Goal: Task Accomplishment & Management: Complete application form

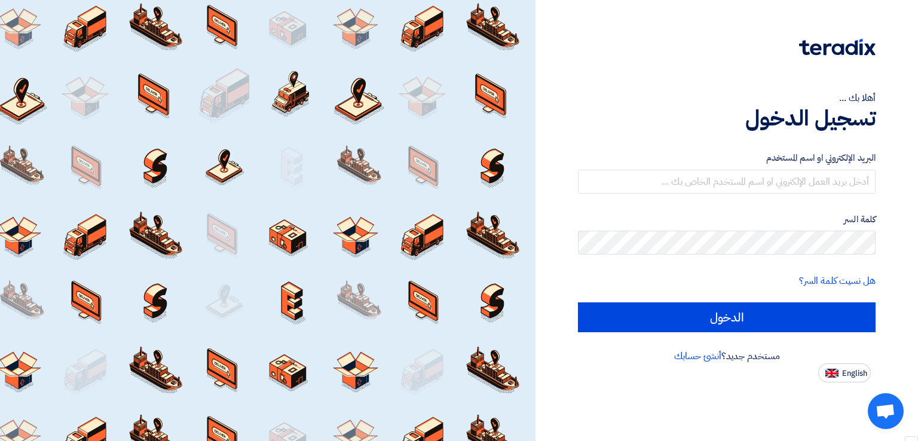
scroll to position [893, 0]
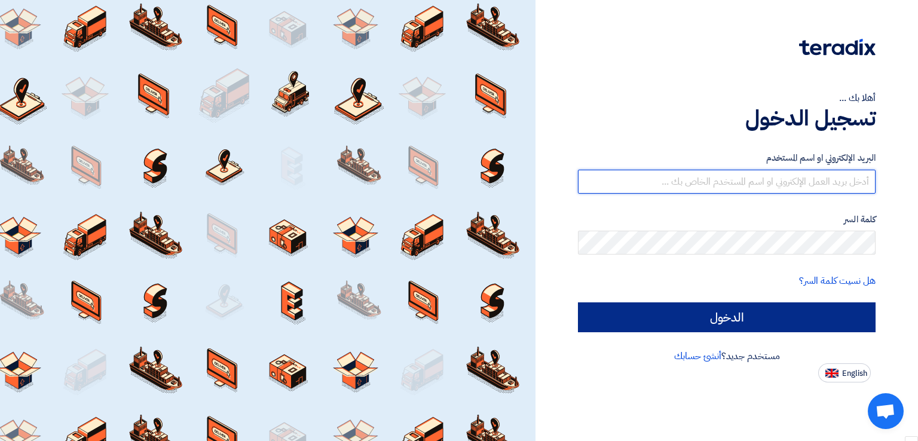
type input "[PERSON_NAME][EMAIL_ADDRESS][PERSON_NAME][DOMAIN_NAME]"
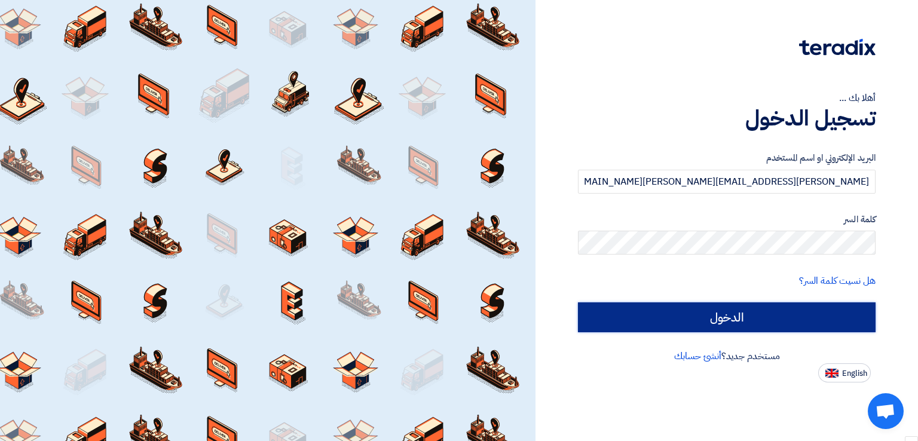
click at [645, 318] on input "الدخول" at bounding box center [727, 317] width 298 height 30
type input "Sign in"
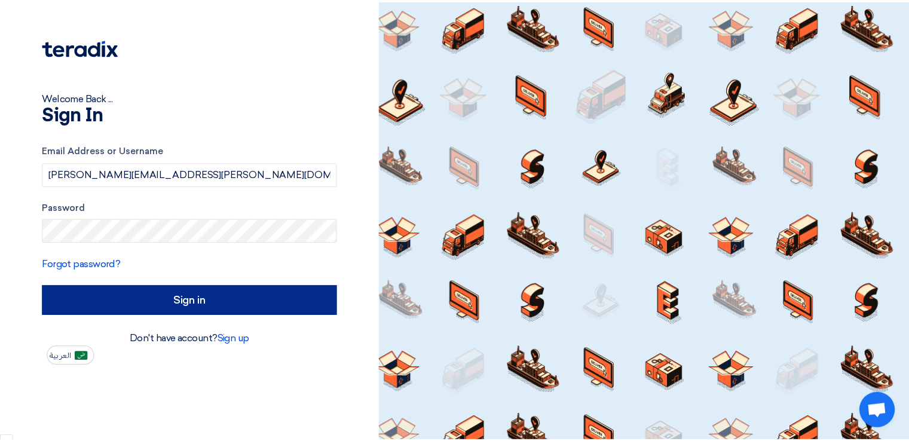
scroll to position [800, 0]
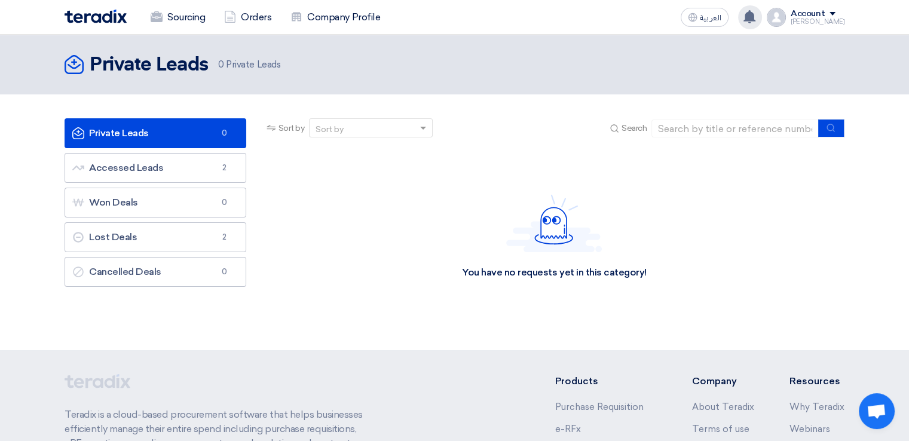
click at [756, 11] on icon at bounding box center [749, 16] width 13 height 13
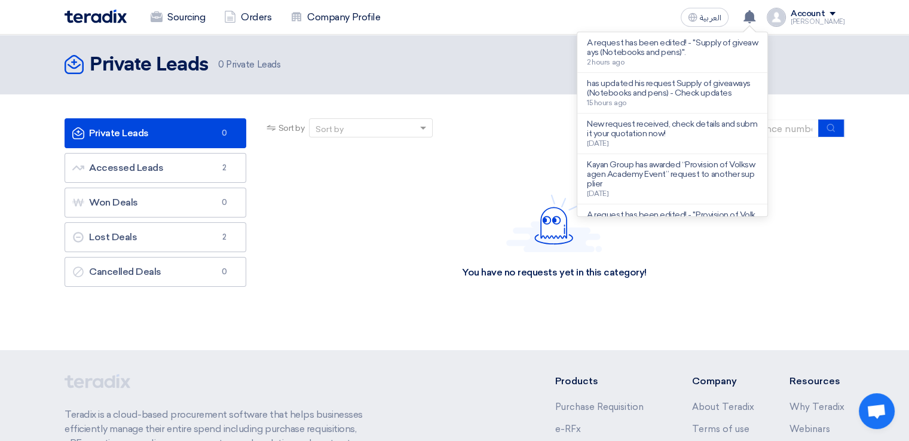
click at [391, 68] on div "Private Leads Private Leads 0 Private Leads" at bounding box center [455, 65] width 780 height 24
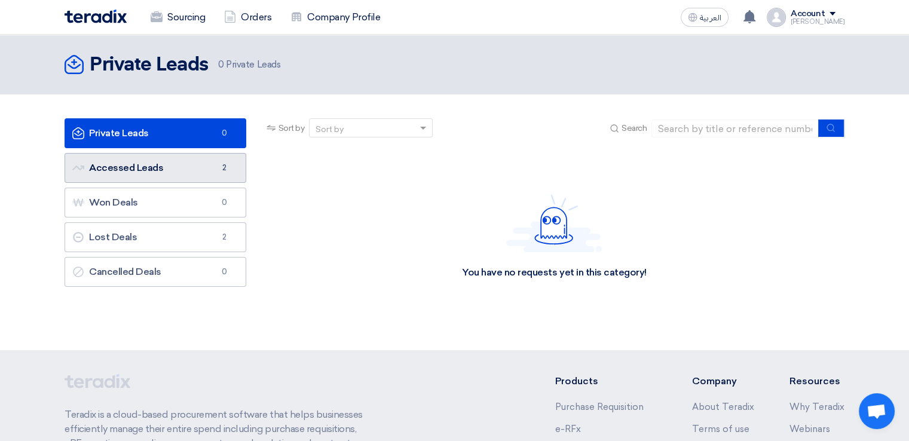
click at [194, 161] on link "Accessed Leads Accessed Leads 2" at bounding box center [156, 168] width 182 height 30
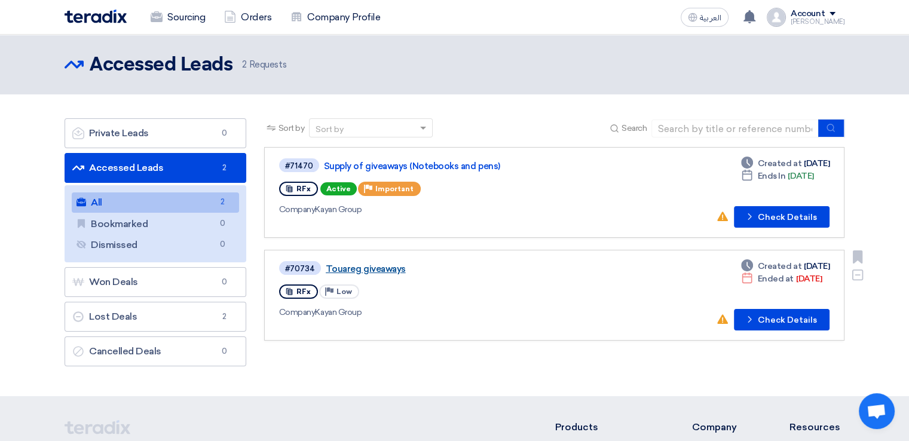
click at [386, 269] on link "Touareg giveaways" at bounding box center [475, 269] width 299 height 11
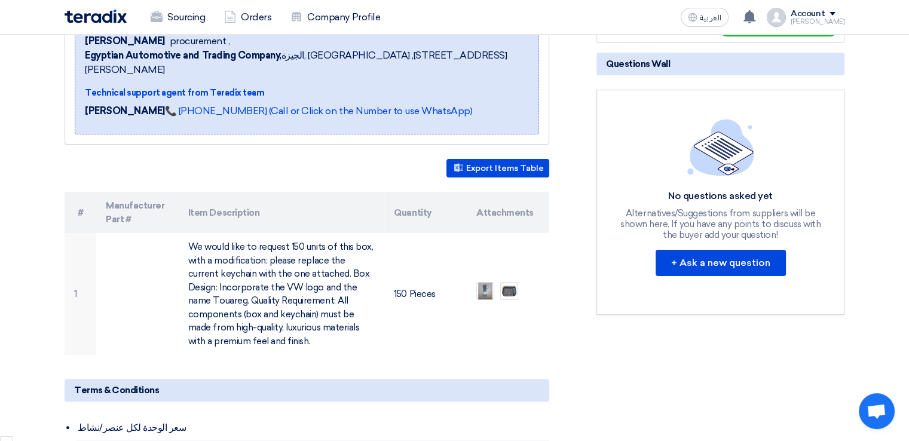
scroll to position [118, 0]
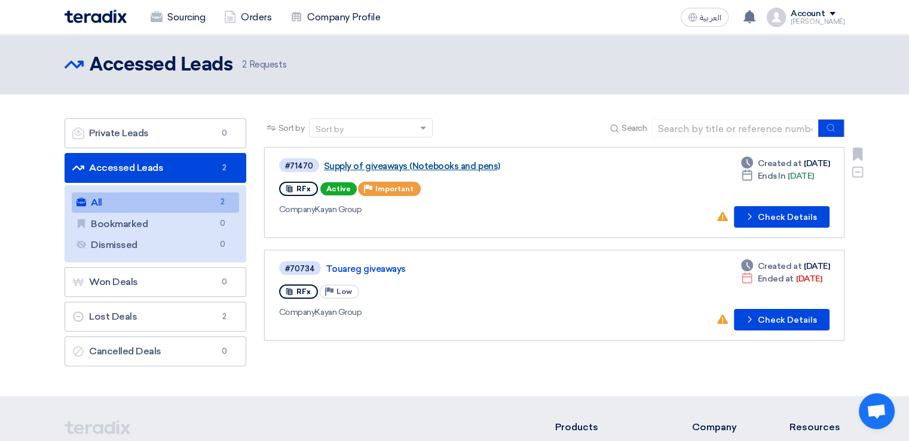
click at [420, 170] on link "Supply of giveaways (Notebooks and pens)" at bounding box center [473, 166] width 299 height 11
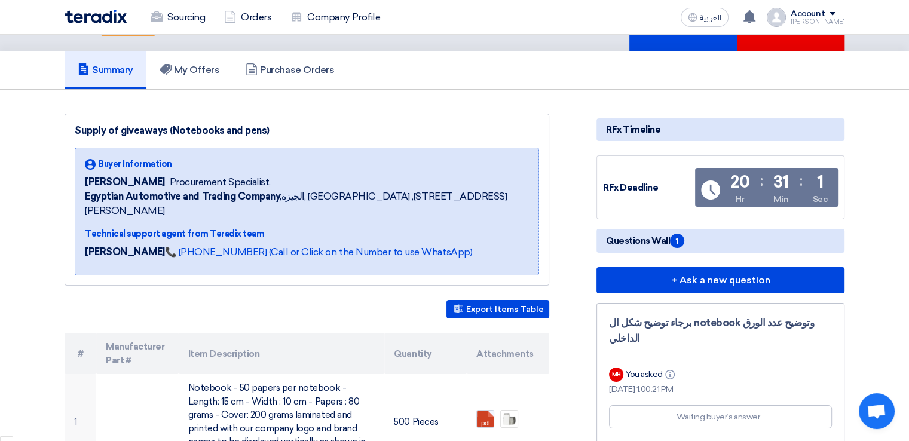
scroll to position [37, 0]
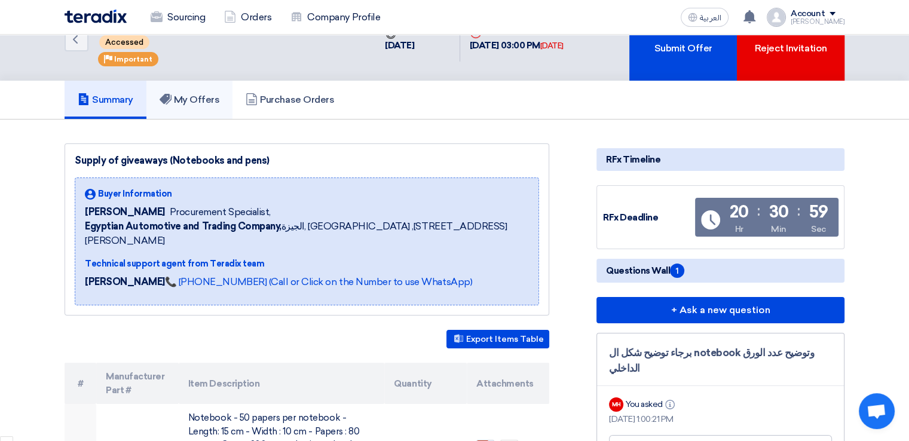
click at [200, 85] on link "My Offers" at bounding box center [189, 100] width 87 height 38
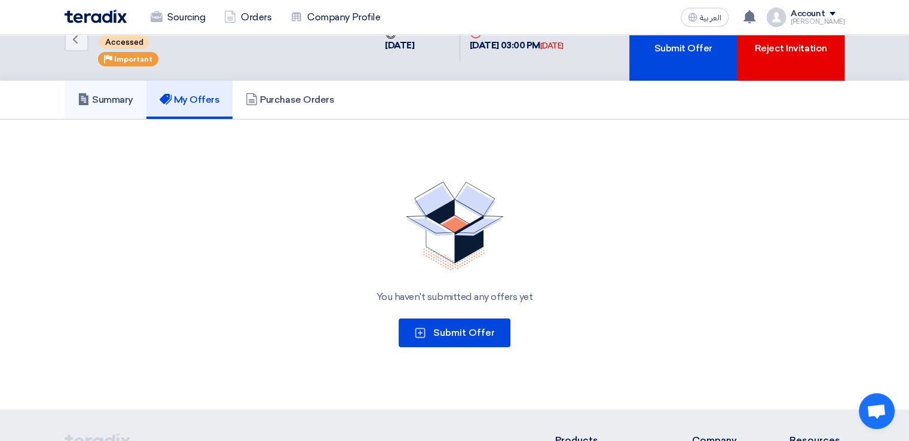
click at [124, 99] on h5 "Summary" at bounding box center [106, 100] width 56 height 12
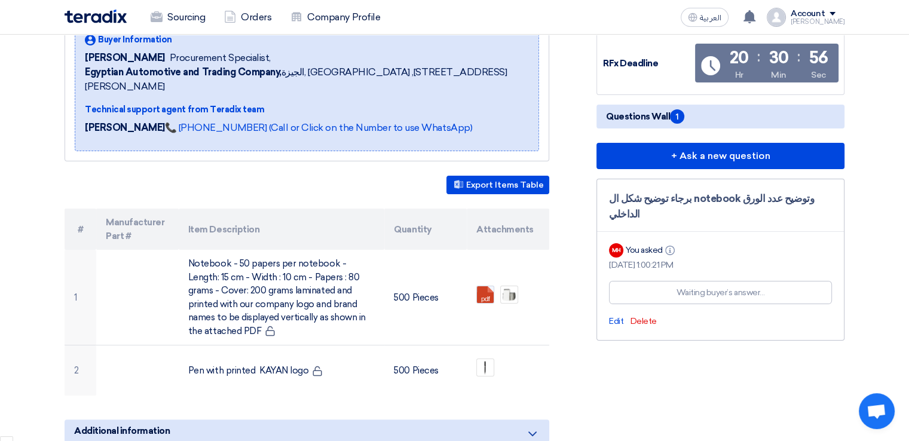
scroll to position [195, 0]
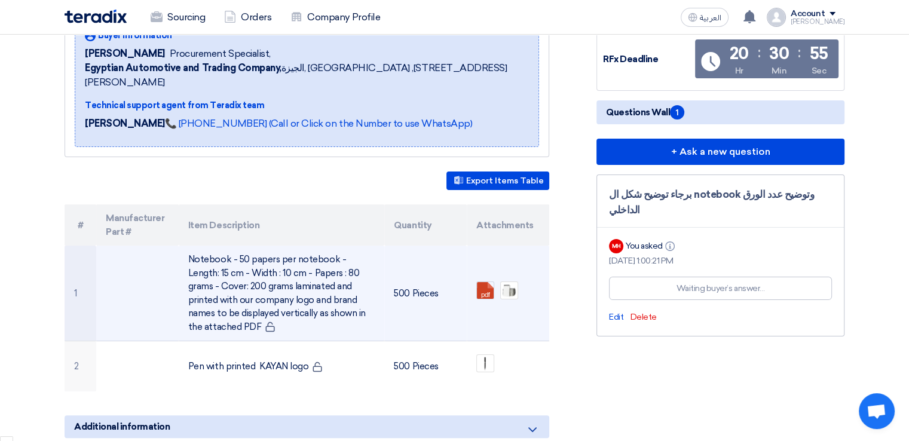
click at [237, 305] on td "Notebook - 50 papers per notebook - Length: 15 cm - Width : 10 cm - Papers : 80…" at bounding box center [282, 294] width 206 height 96
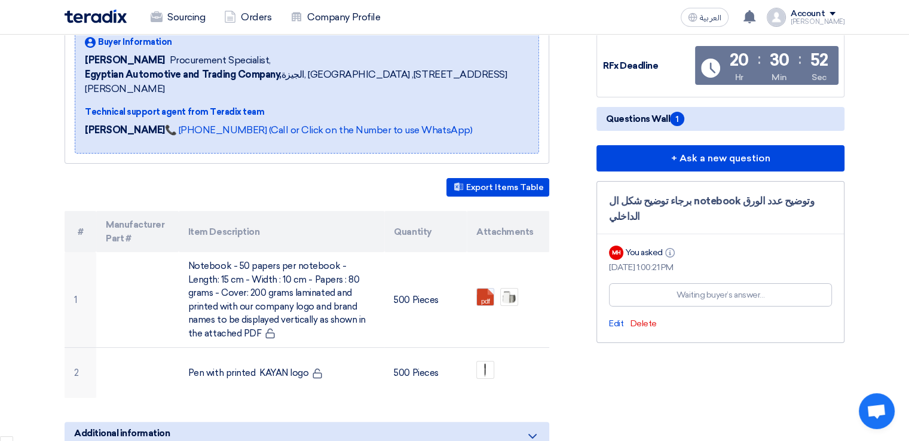
scroll to position [185, 0]
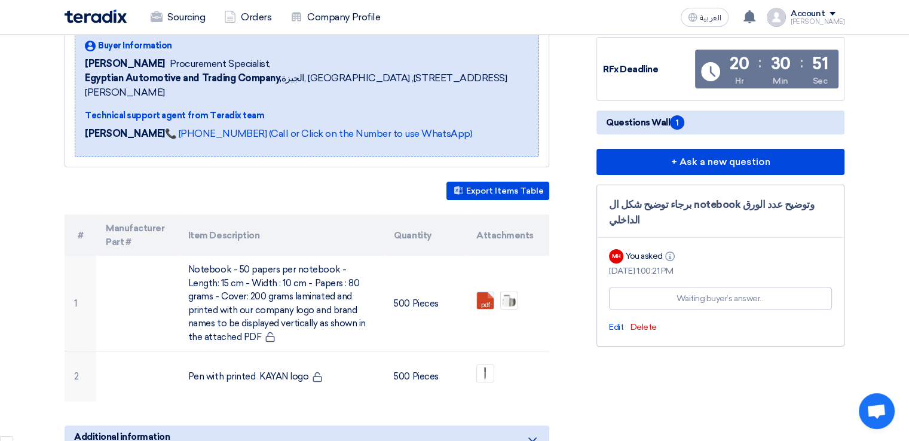
click at [667, 120] on span "Questions Wall 1" at bounding box center [645, 122] width 78 height 14
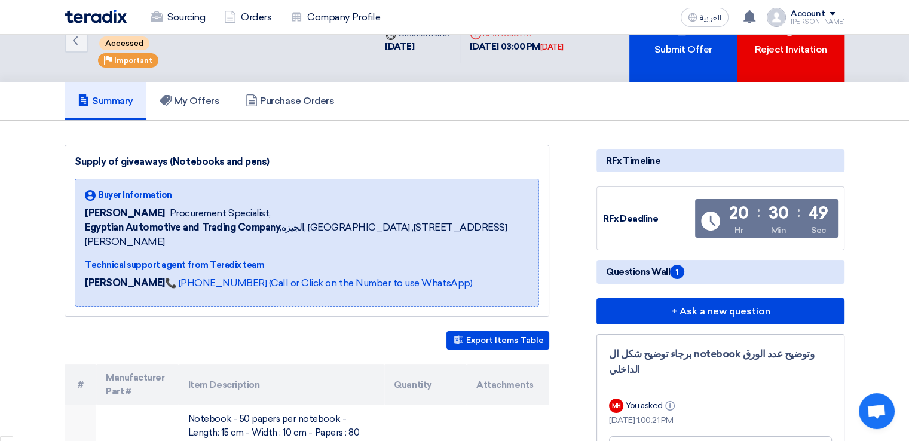
scroll to position [0, 0]
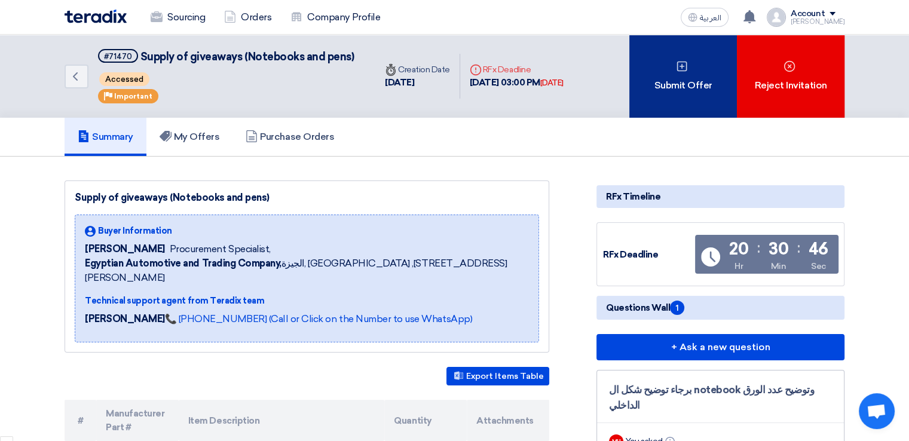
click at [699, 95] on div "Submit Offer" at bounding box center [683, 76] width 108 height 83
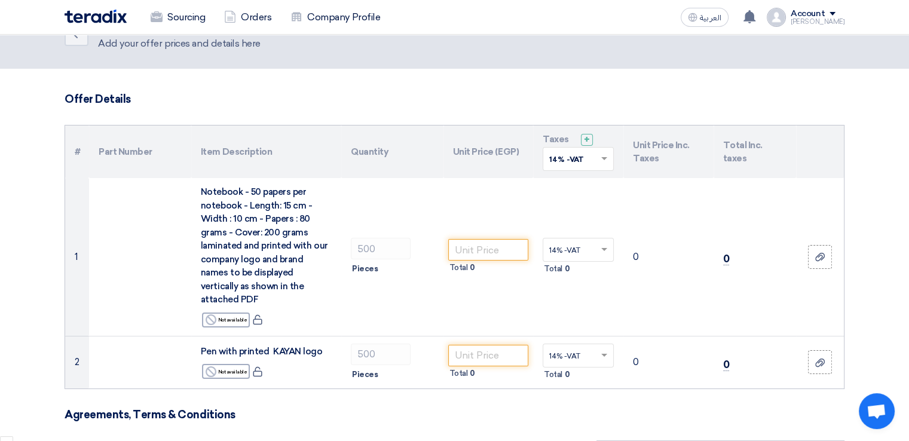
scroll to position [60, 0]
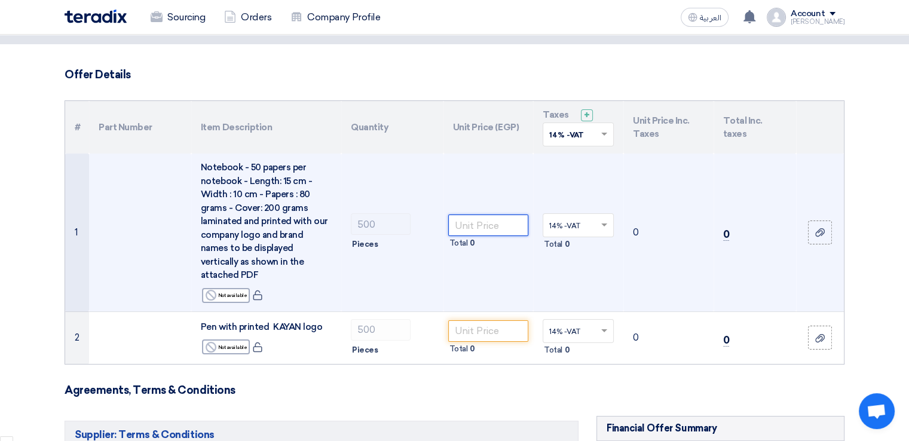
click at [509, 222] on input "number" at bounding box center [488, 226] width 81 height 22
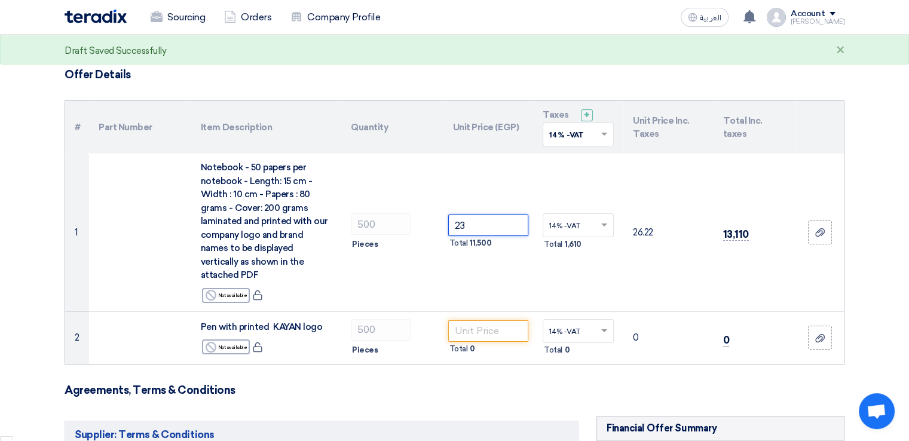
type input "23"
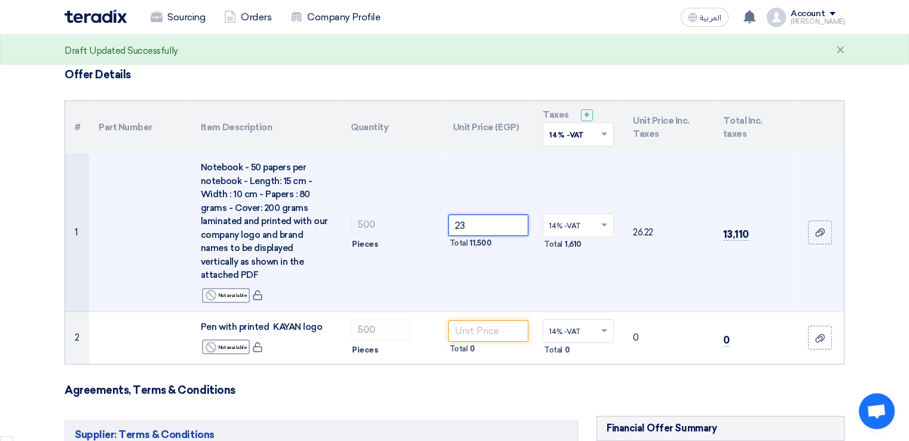
click at [477, 215] on input "23" at bounding box center [488, 226] width 81 height 22
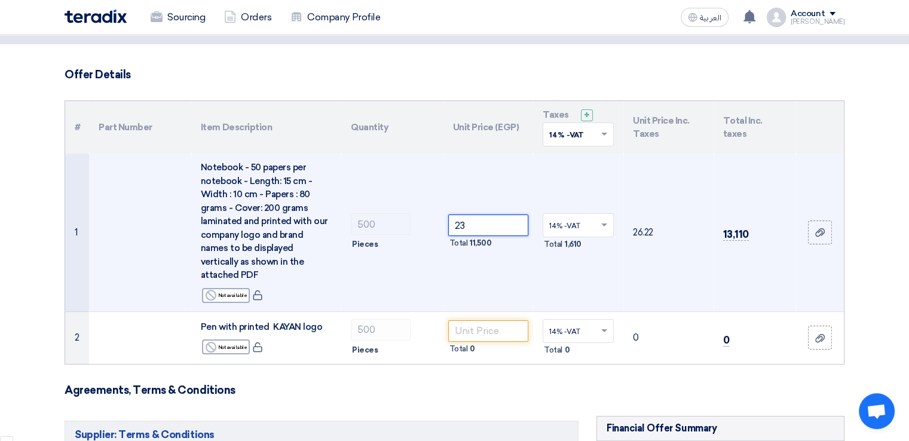
type textarea "23"
click at [477, 215] on input "23" at bounding box center [488, 226] width 81 height 22
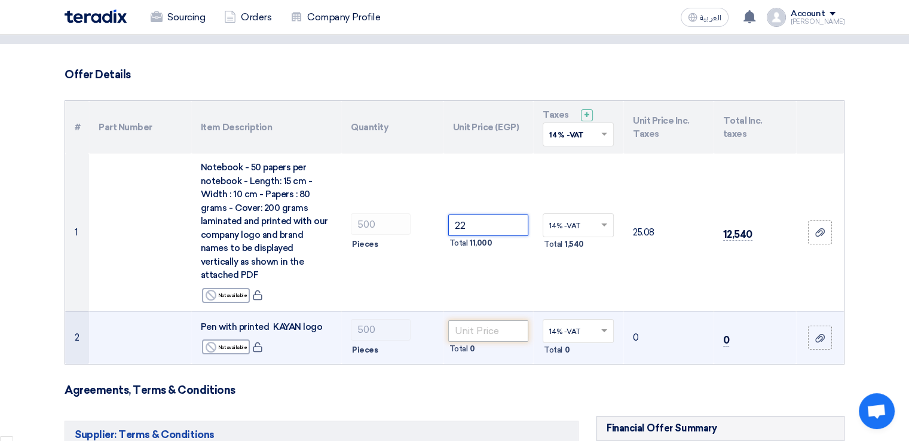
type input "22"
click at [473, 320] on input "number" at bounding box center [488, 331] width 81 height 22
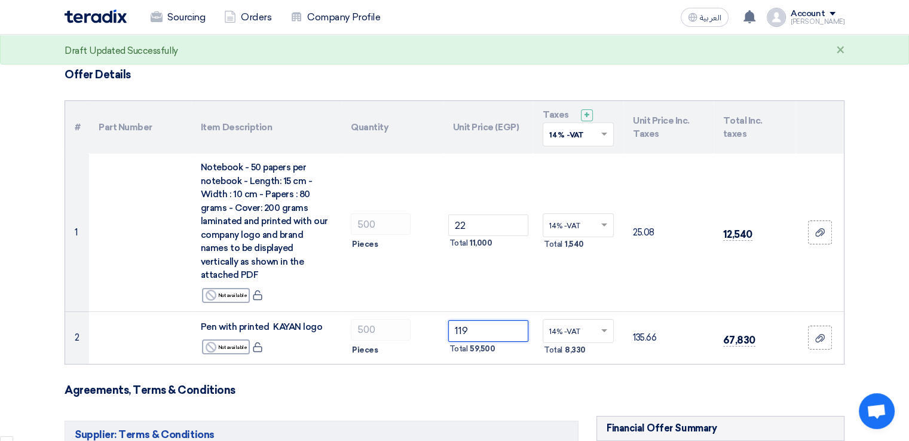
type input "119"
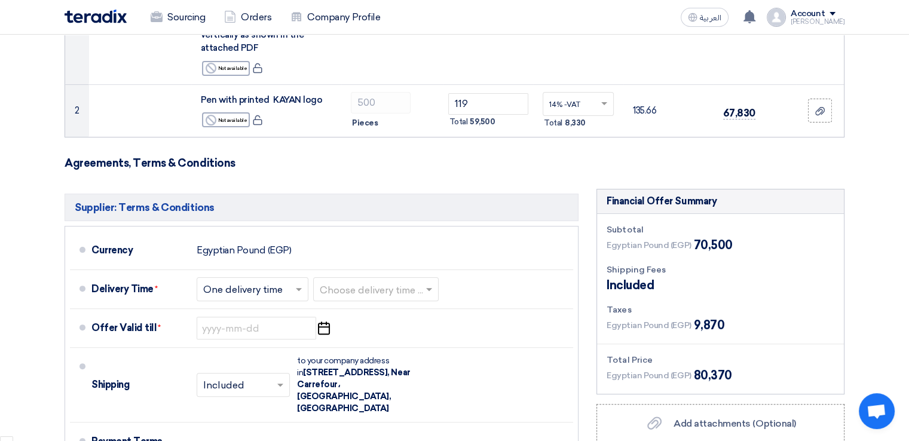
scroll to position [332, 0]
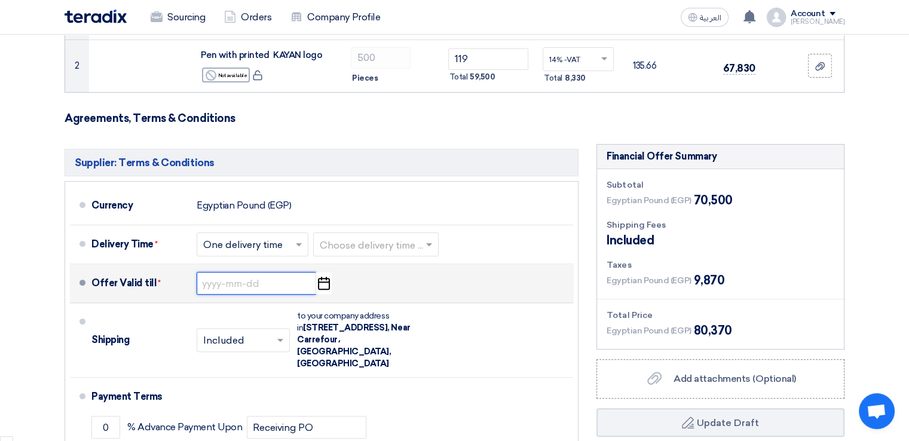
click at [287, 272] on input at bounding box center [257, 283] width 120 height 23
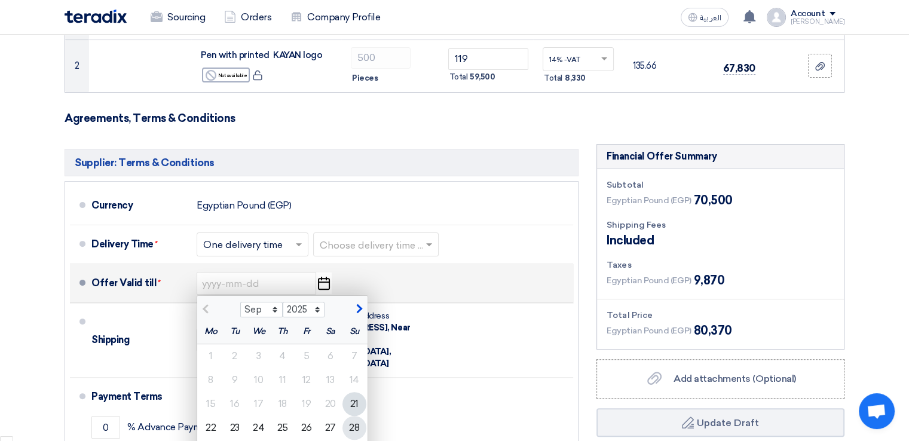
click at [351, 416] on div "28" at bounding box center [354, 428] width 24 height 24
type input "[DATE]"
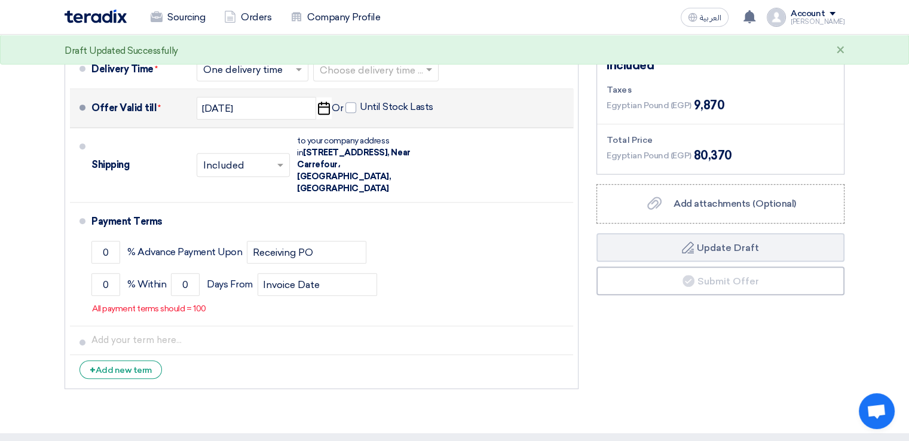
scroll to position [518, 0]
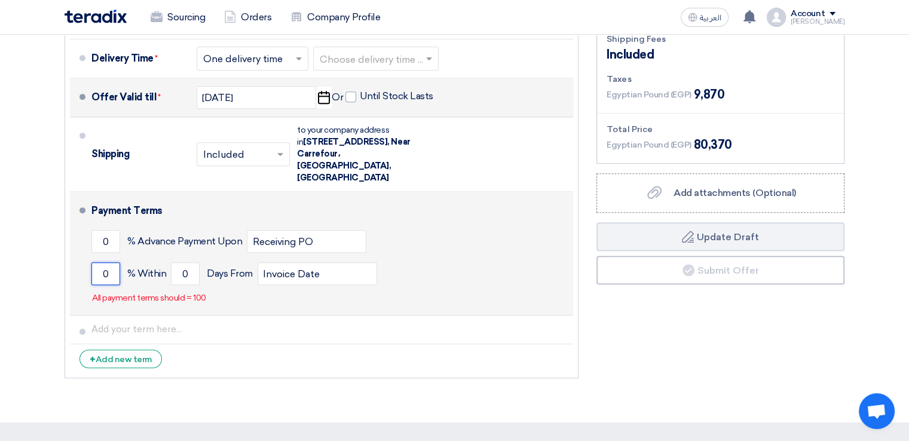
click at [105, 262] on input "0" at bounding box center [105, 273] width 29 height 23
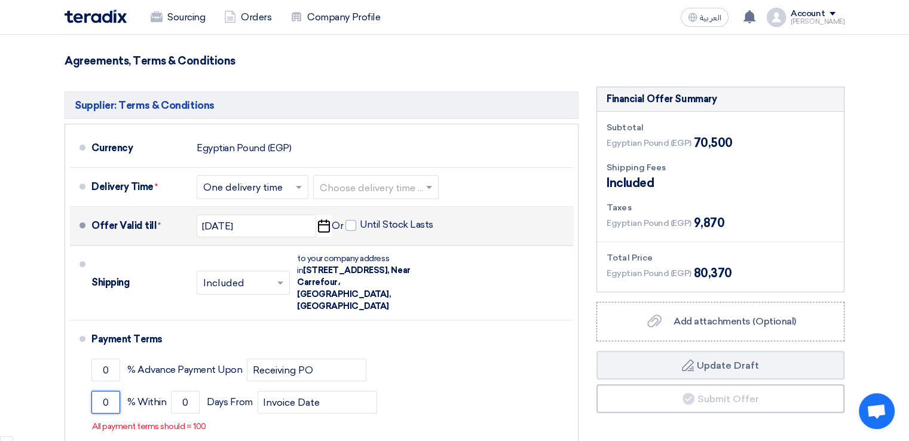
scroll to position [388, 0]
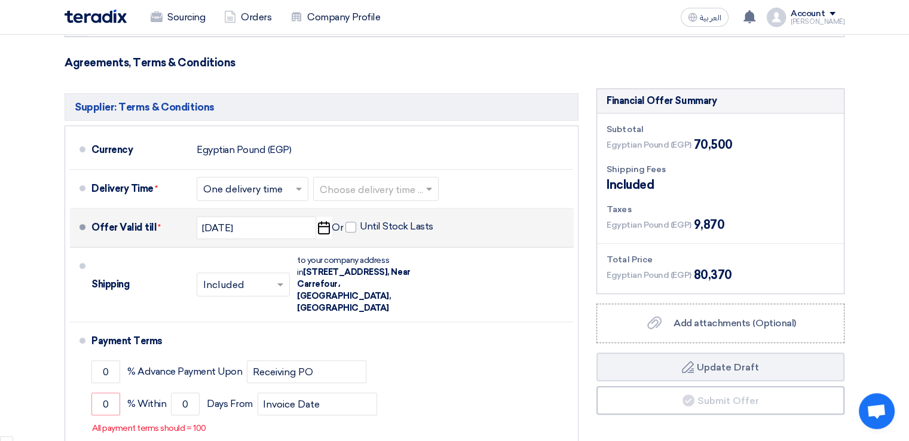
click at [182, 56] on h3 "Agreements, Terms & Conditions" at bounding box center [455, 62] width 780 height 13
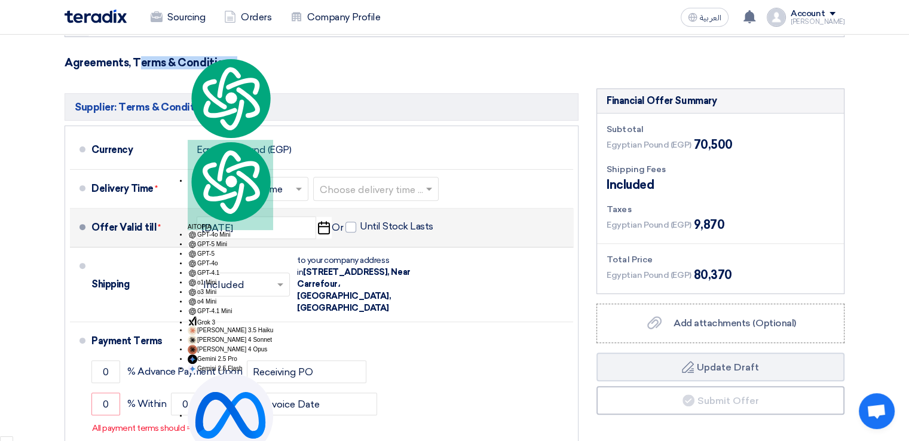
click at [182, 56] on h3 "Agreements, Terms & Conditions" at bounding box center [455, 62] width 780 height 13
click at [145, 56] on h3 "Agreements, Terms & Conditions" at bounding box center [455, 62] width 780 height 13
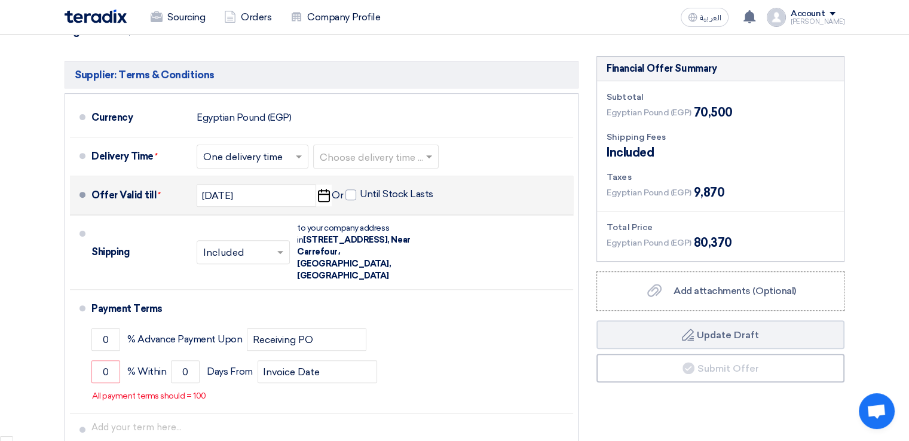
scroll to position [423, 0]
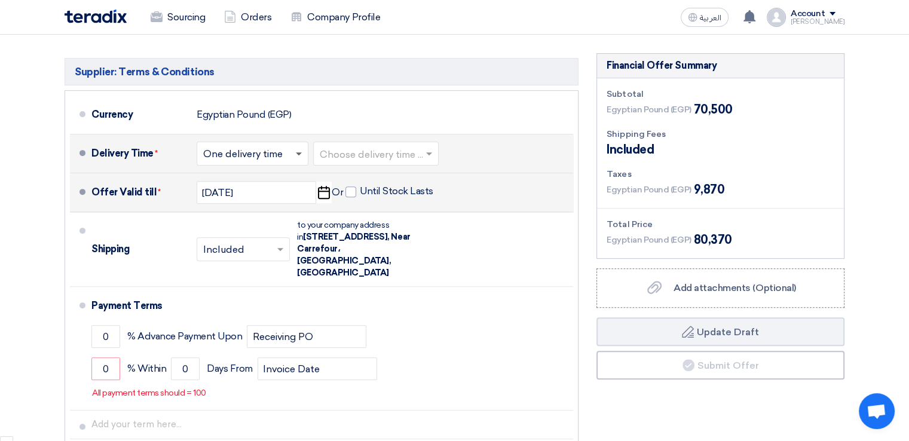
click at [301, 152] on span at bounding box center [299, 154] width 6 height 4
click at [386, 146] on input "text" at bounding box center [377, 154] width 114 height 17
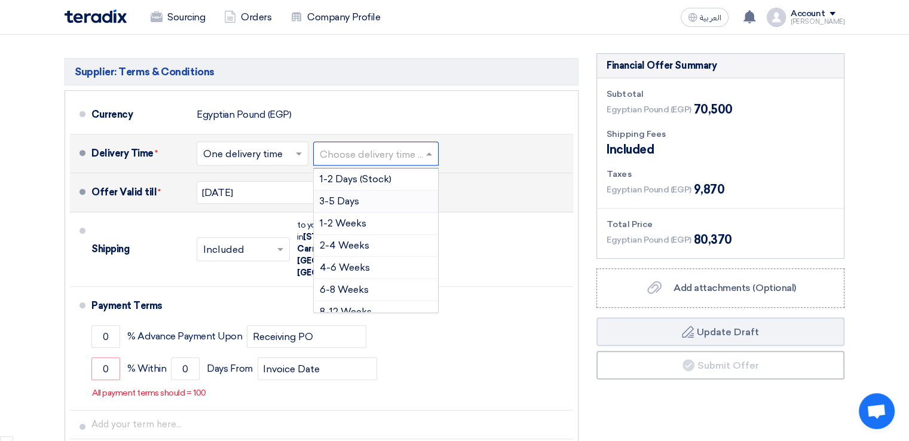
click at [382, 191] on div "3-5 Days" at bounding box center [376, 202] width 124 height 22
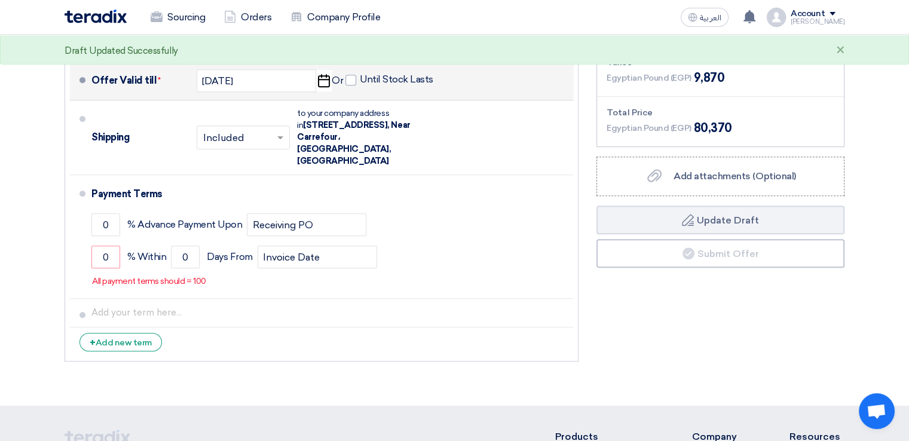
scroll to position [541, 0]
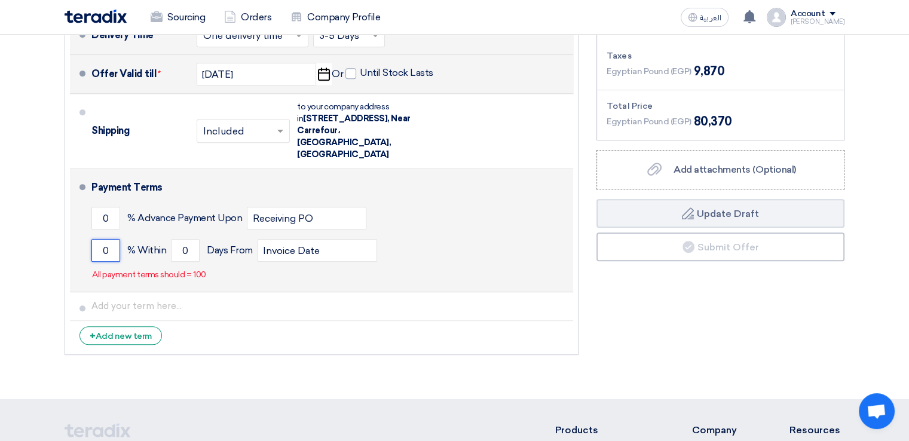
click at [106, 239] on input "0" at bounding box center [105, 250] width 29 height 23
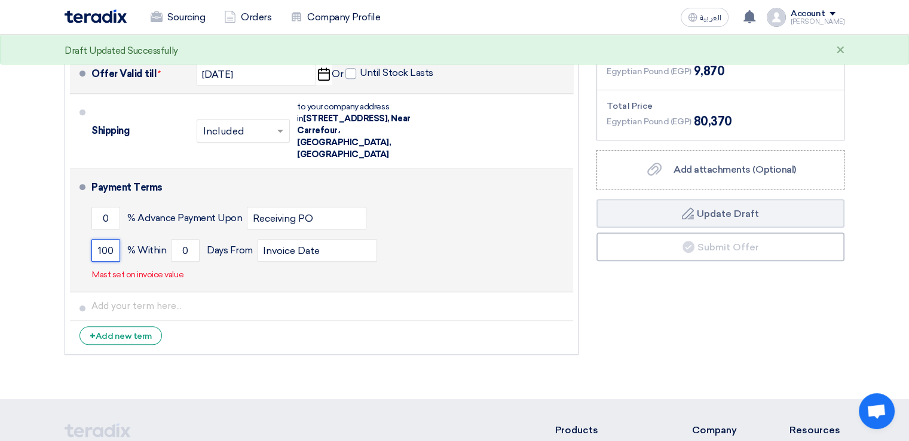
type input "100"
click at [231, 259] on div "Payment Terms 0 % Advance Payment Upon Receiving PO 100 % Within 0 Invoice Date" at bounding box center [329, 230] width 477 height 114
click at [191, 239] on input "0" at bounding box center [185, 250] width 29 height 23
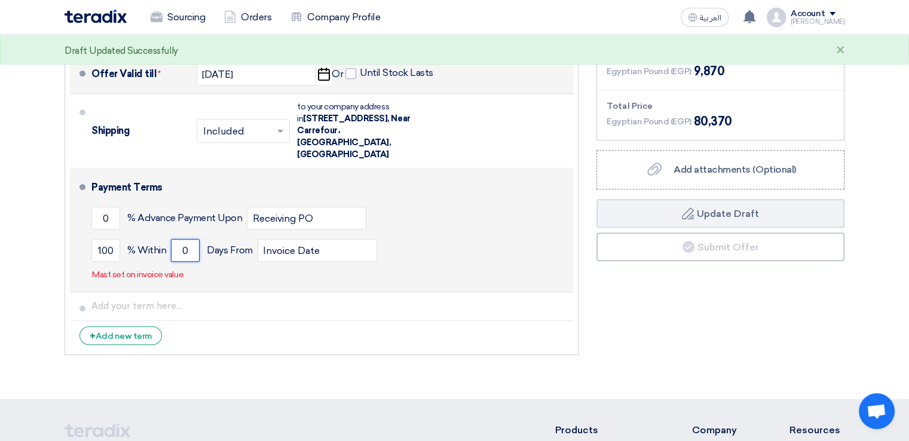
click at [191, 239] on input "0" at bounding box center [185, 250] width 29 height 23
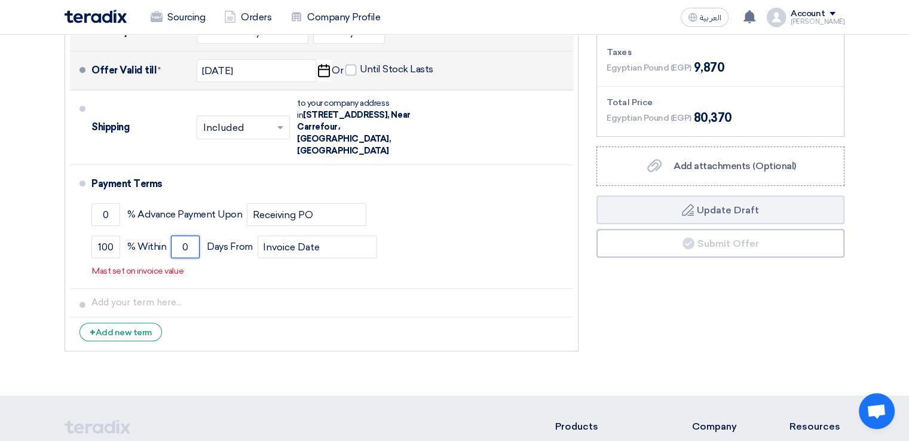
scroll to position [547, 0]
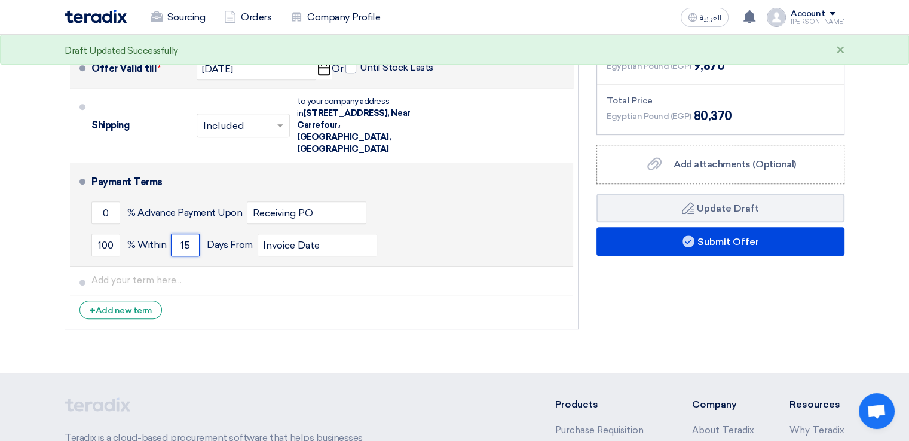
click at [189, 234] on input "15" at bounding box center [185, 245] width 29 height 23
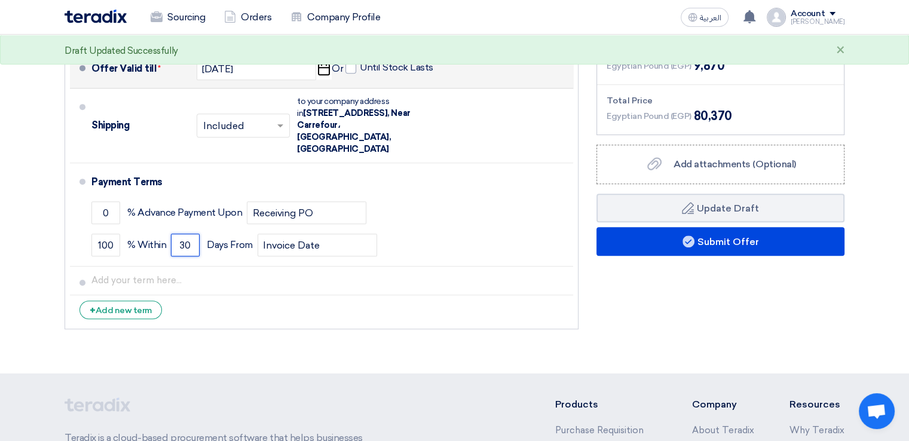
type input "30"
click at [680, 297] on div "Financial Offer Summary Subtotal Egyptian Pound (EGP) 70,500 Shipping Fees" at bounding box center [720, 132] width 266 height 406
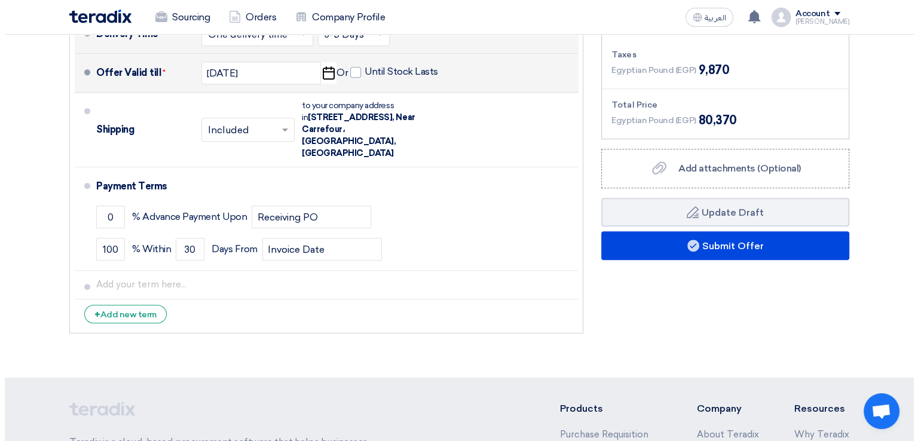
scroll to position [543, 0]
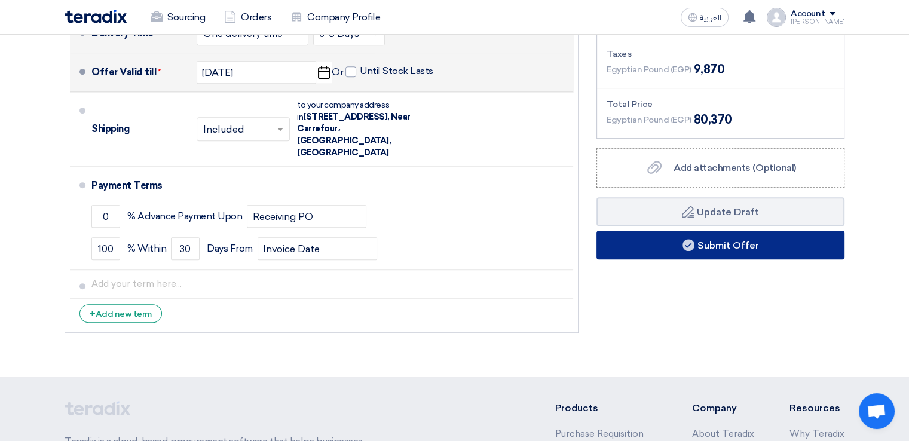
click at [721, 231] on button "Submit Offer" at bounding box center [720, 245] width 248 height 29
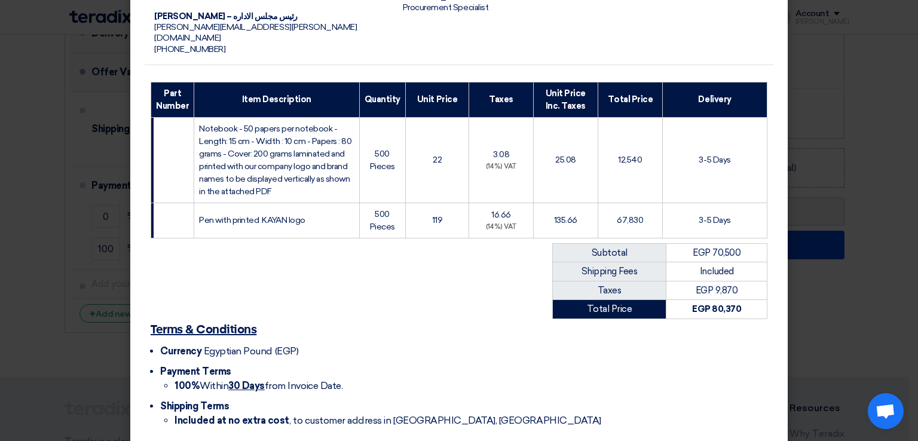
scroll to position [183, 0]
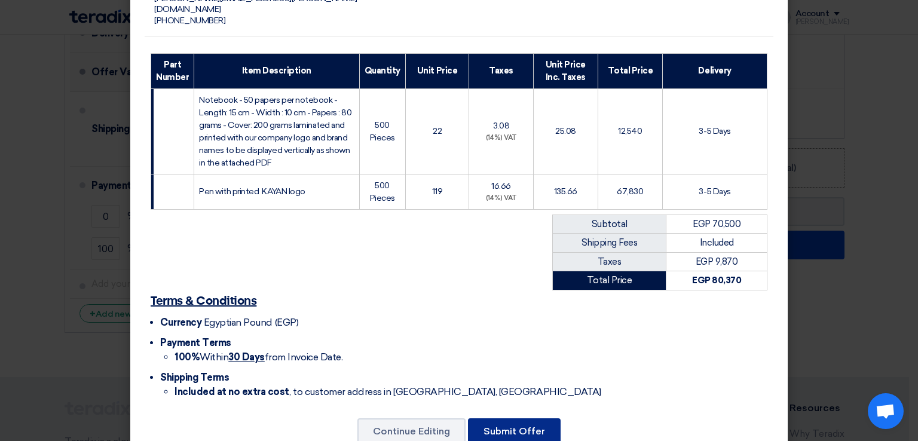
click at [528, 418] on button "Submit Offer" at bounding box center [514, 431] width 93 height 26
